Goal: Find specific page/section: Find specific page/section

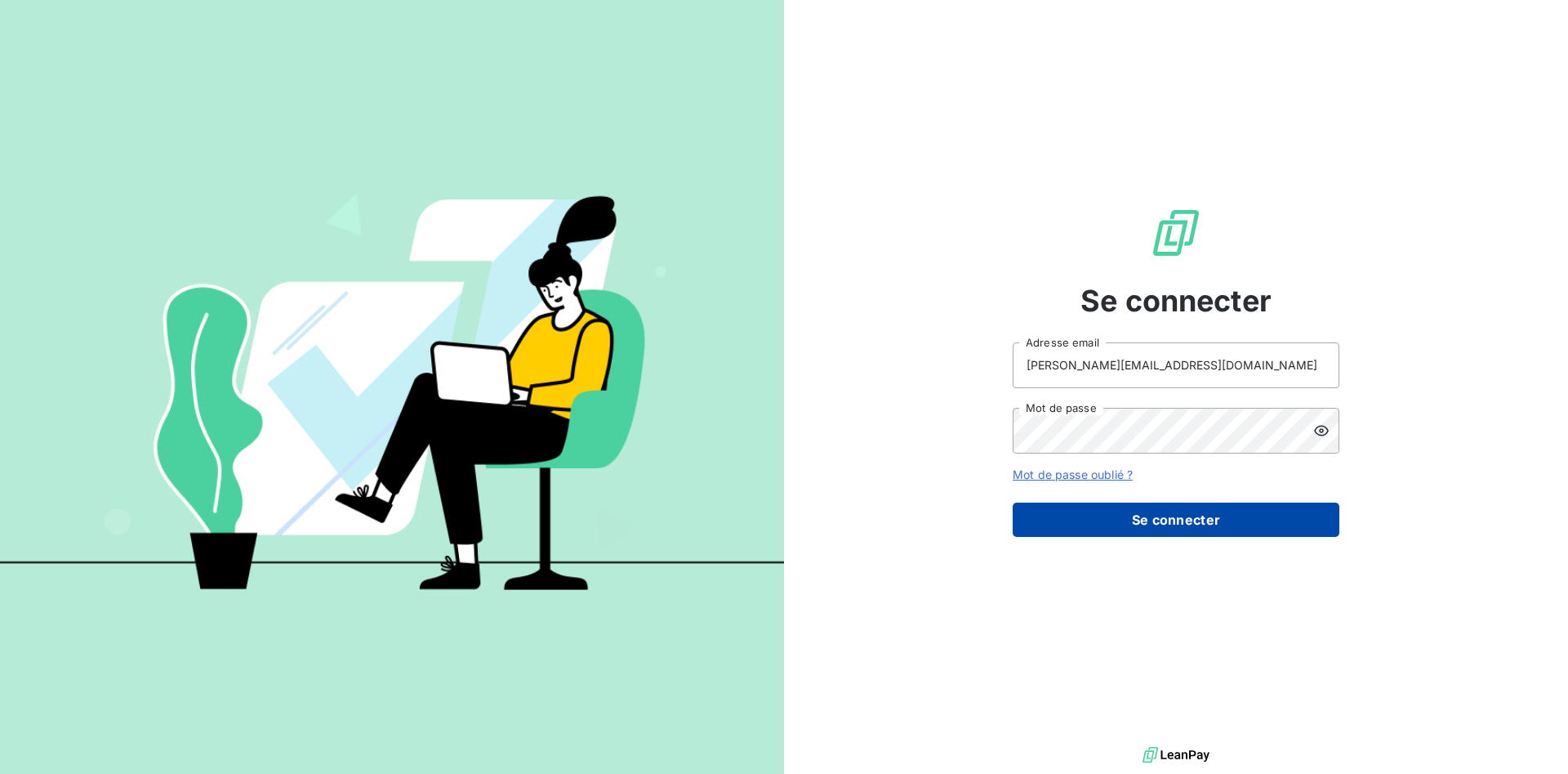
click at [1262, 525] on button "Se connecter" at bounding box center [1176, 519] width 326 height 34
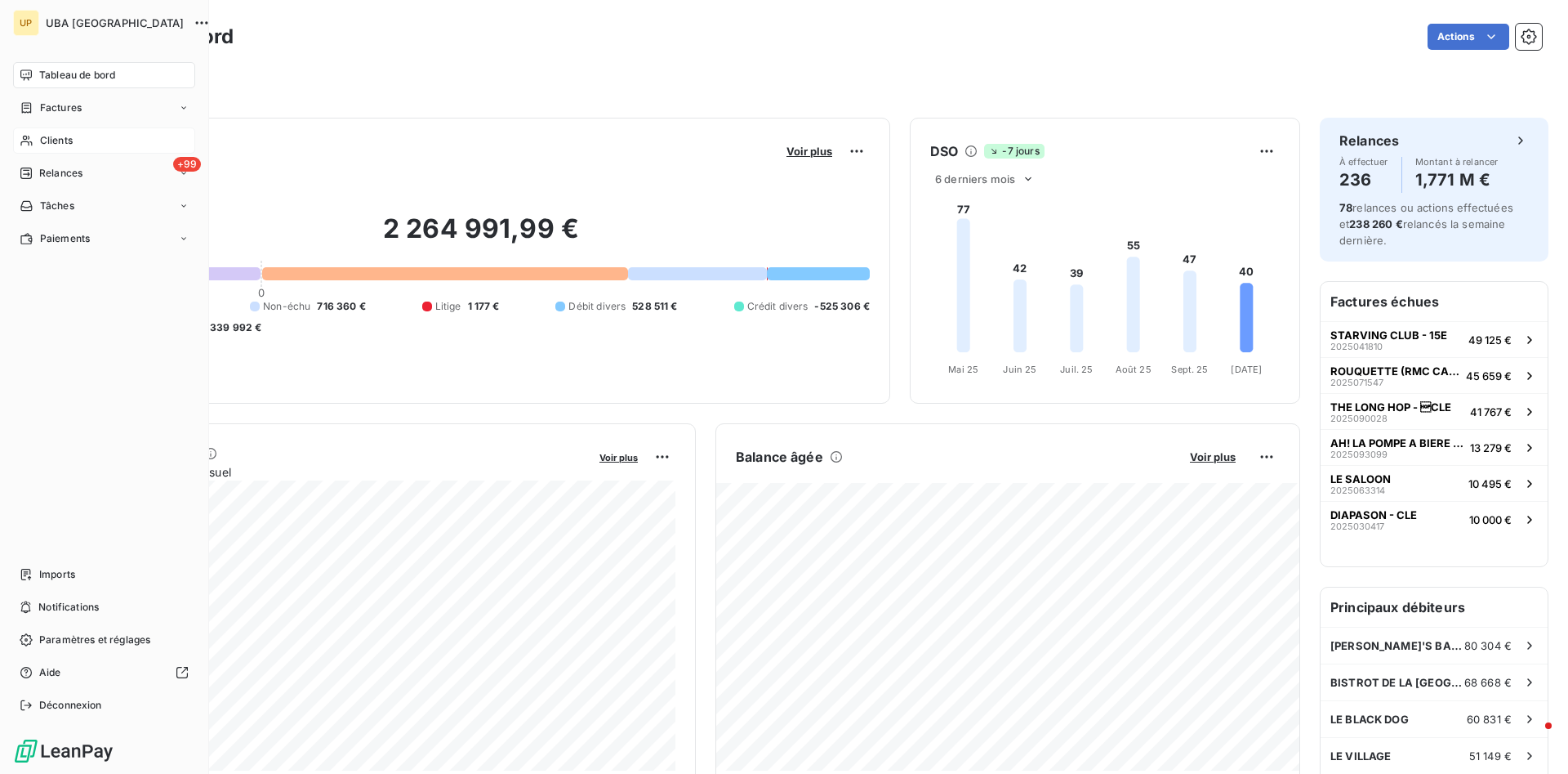
click at [63, 140] on span "Clients" at bounding box center [56, 140] width 33 height 15
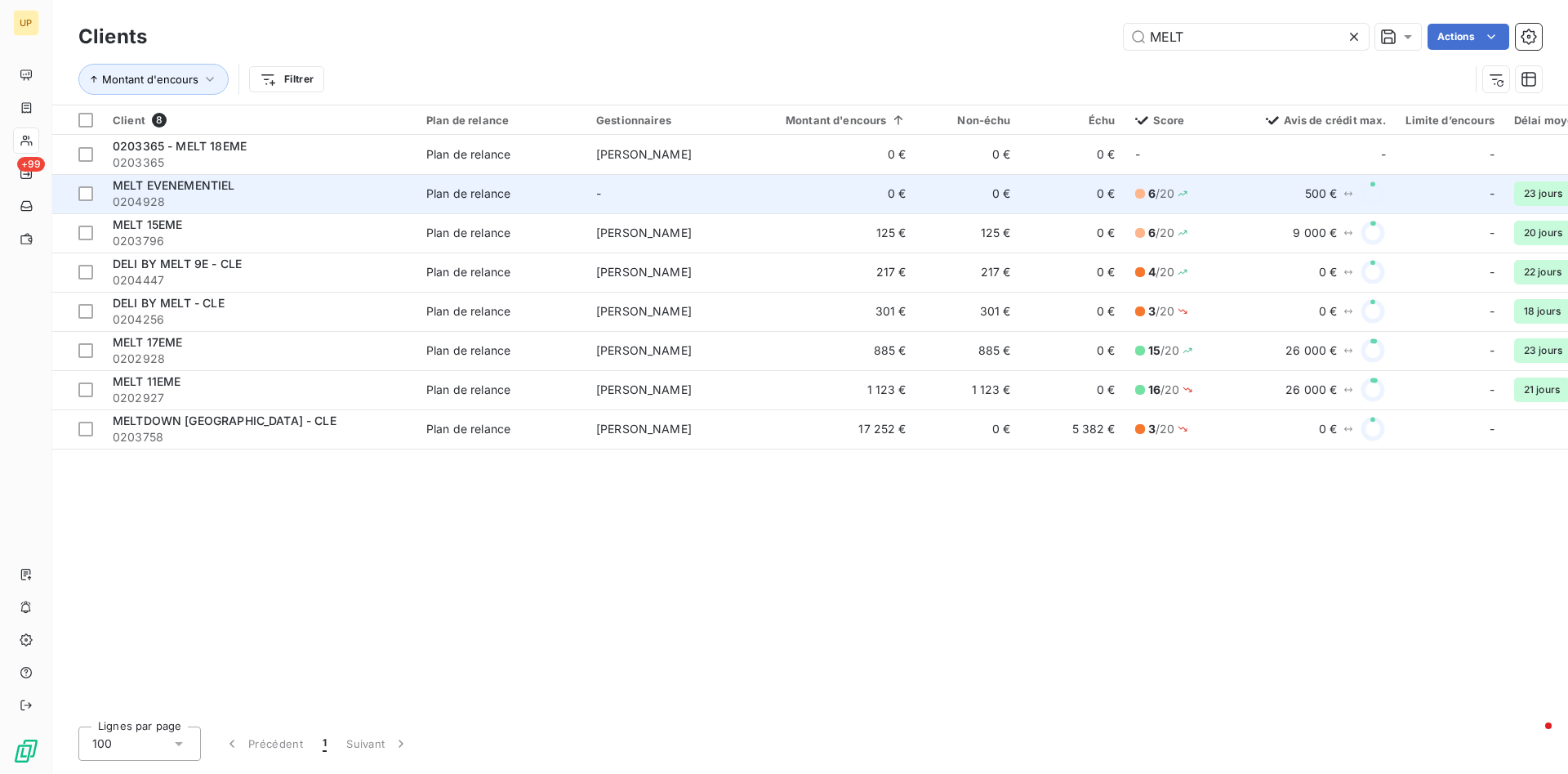
type input "MELT"
click at [300, 203] on span "0204928" at bounding box center [260, 202] width 294 height 17
